Goal: Find specific page/section: Find specific page/section

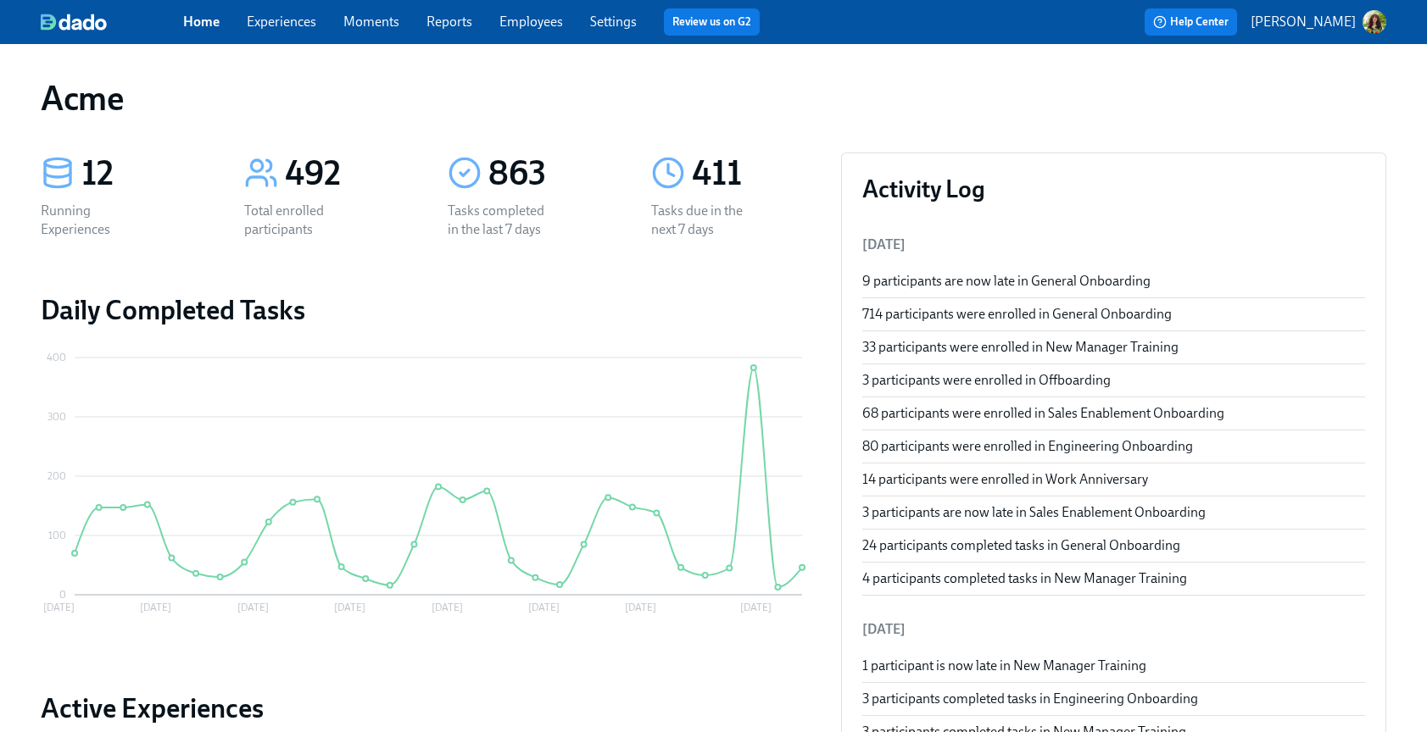
click at [1291, 19] on p "[PERSON_NAME]" at bounding box center [1302, 22] width 105 height 19
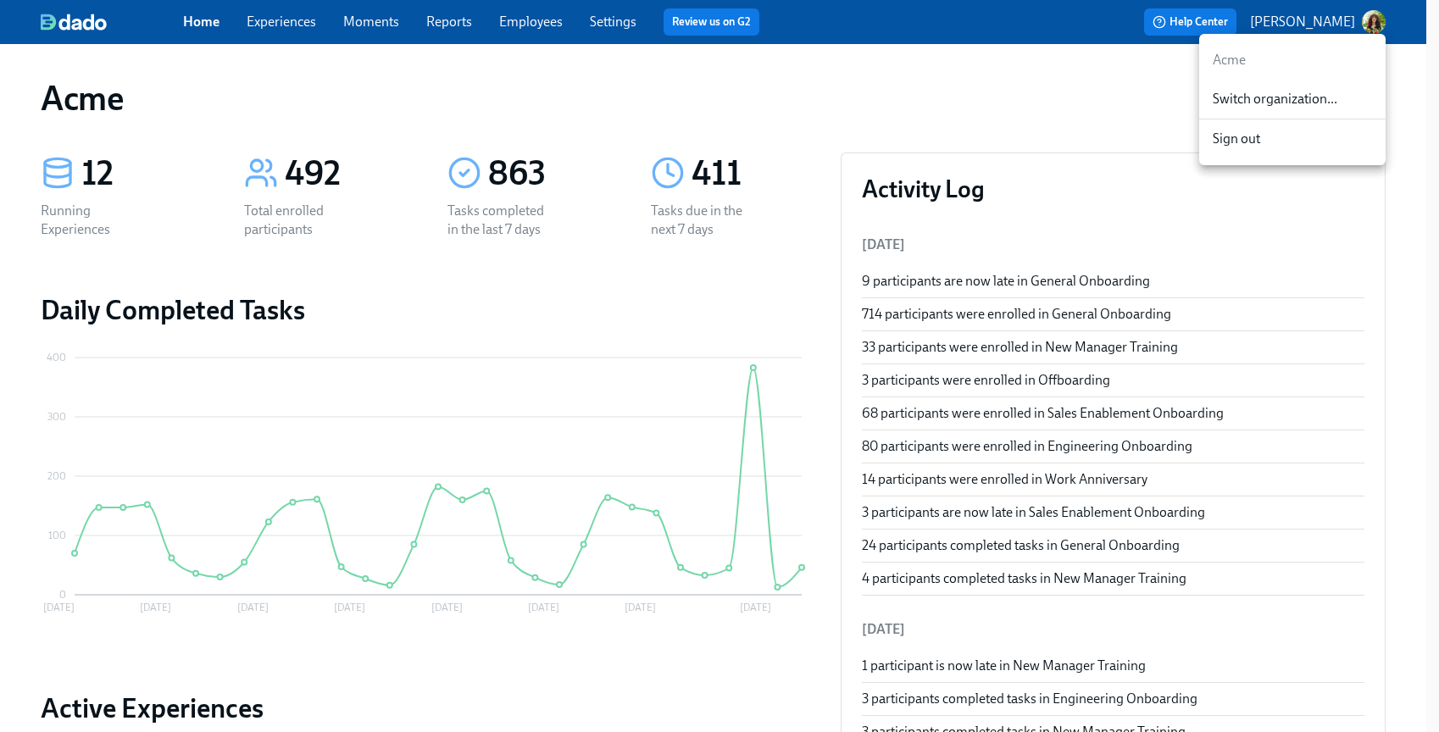
click at [1276, 104] on span "Switch organization..." at bounding box center [1292, 99] width 159 height 19
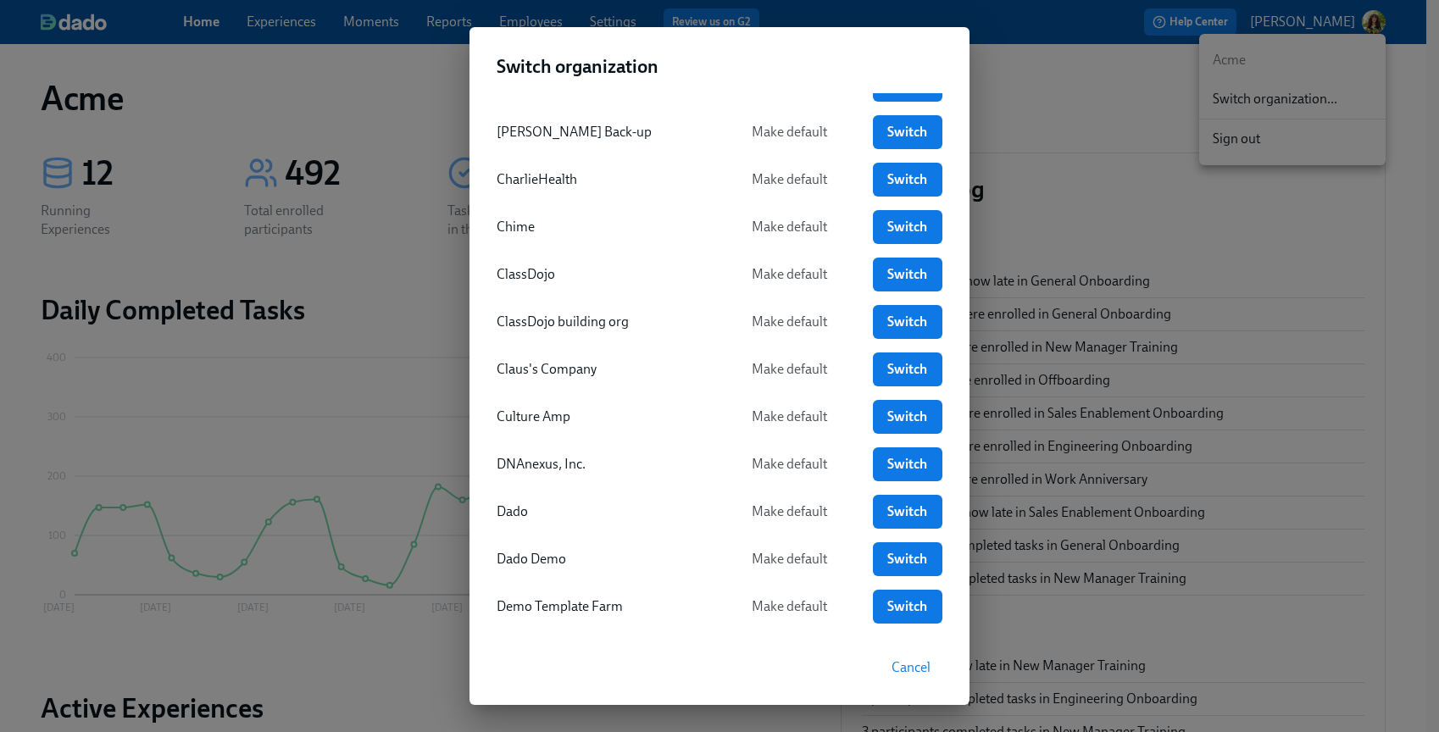
scroll to position [426, 0]
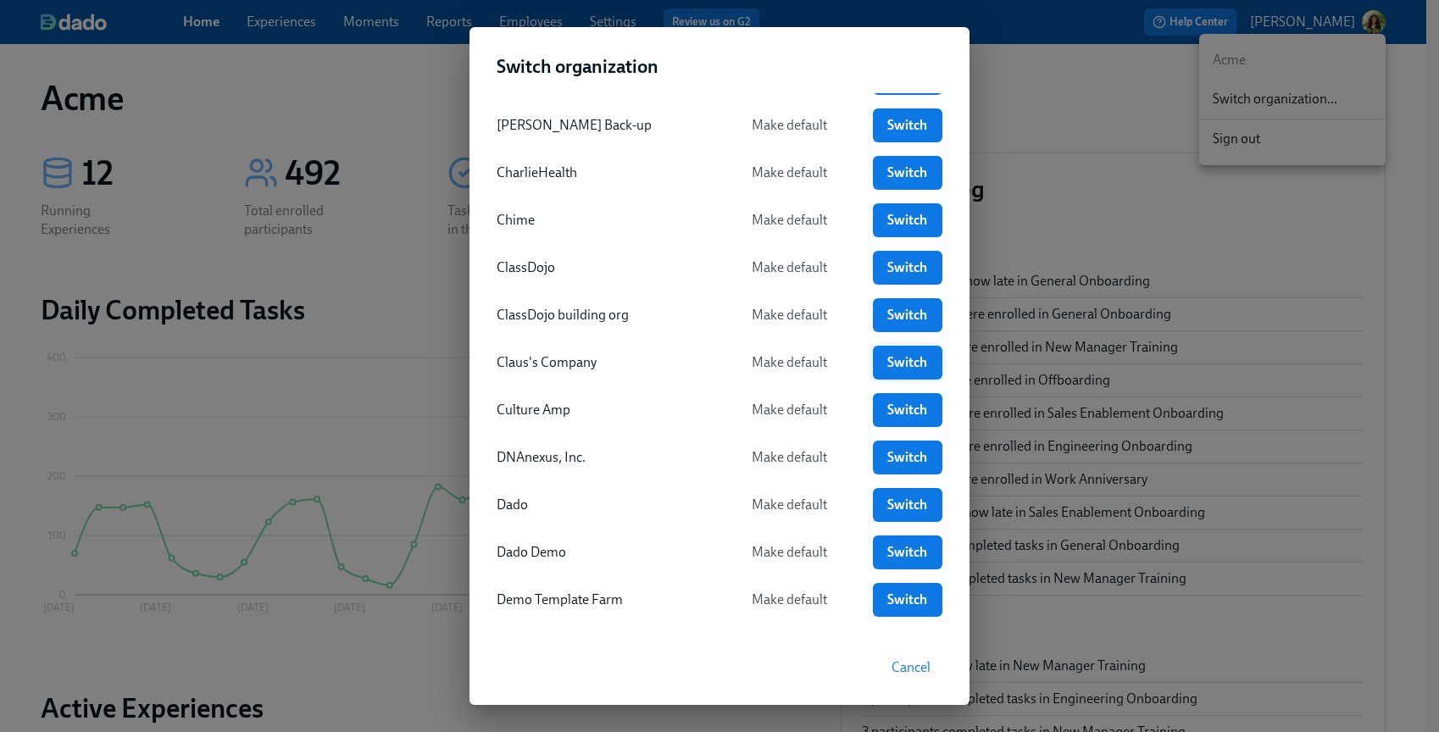
click at [882, 372] on link "Switch" at bounding box center [908, 363] width 70 height 34
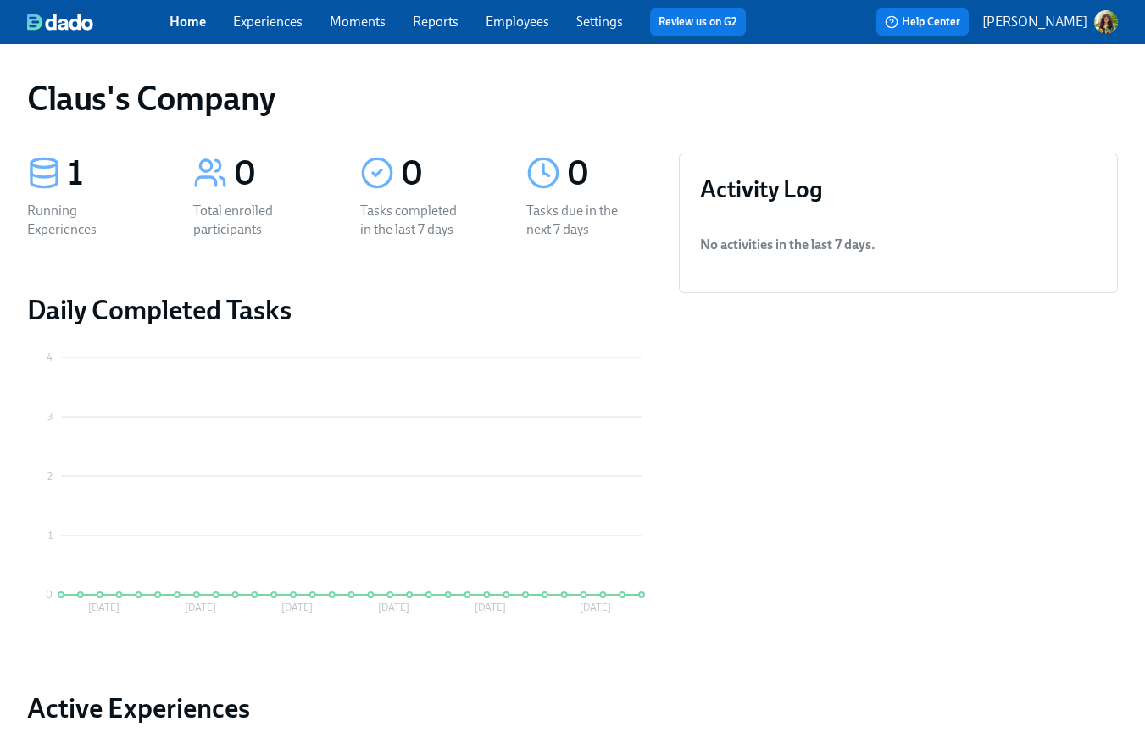
click at [275, 25] on link "Experiences" at bounding box center [268, 22] width 70 height 16
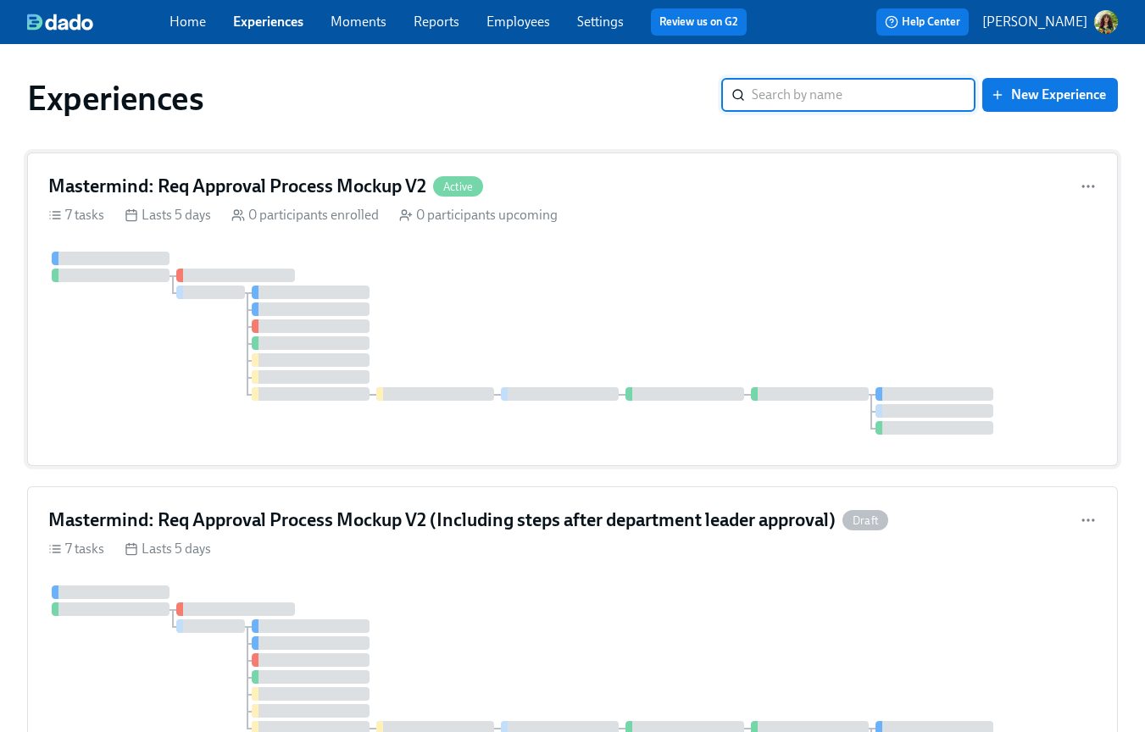
click at [621, 254] on div at bounding box center [572, 343] width 1049 height 183
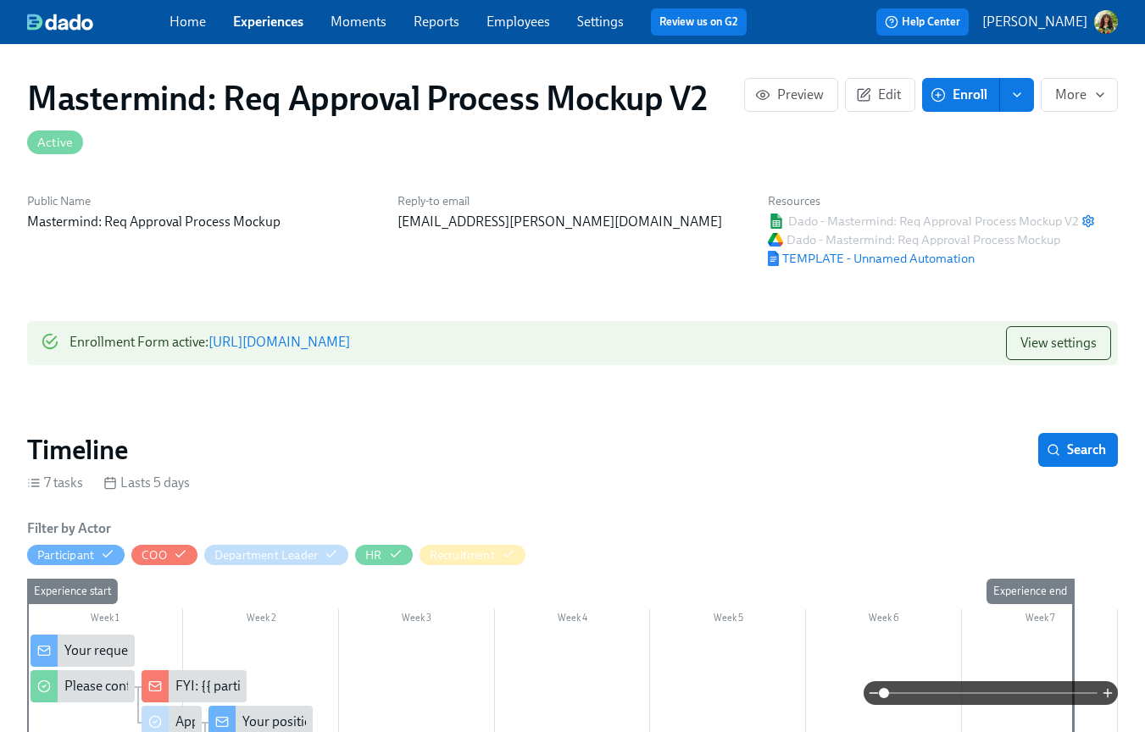
drag, startPoint x: 934, startPoint y: 692, endPoint x: 944, endPoint y: 654, distance: 38.7
click at [934, 692] on span at bounding box center [991, 694] width 214 height 24
